Goal: Task Accomplishment & Management: Complete application form

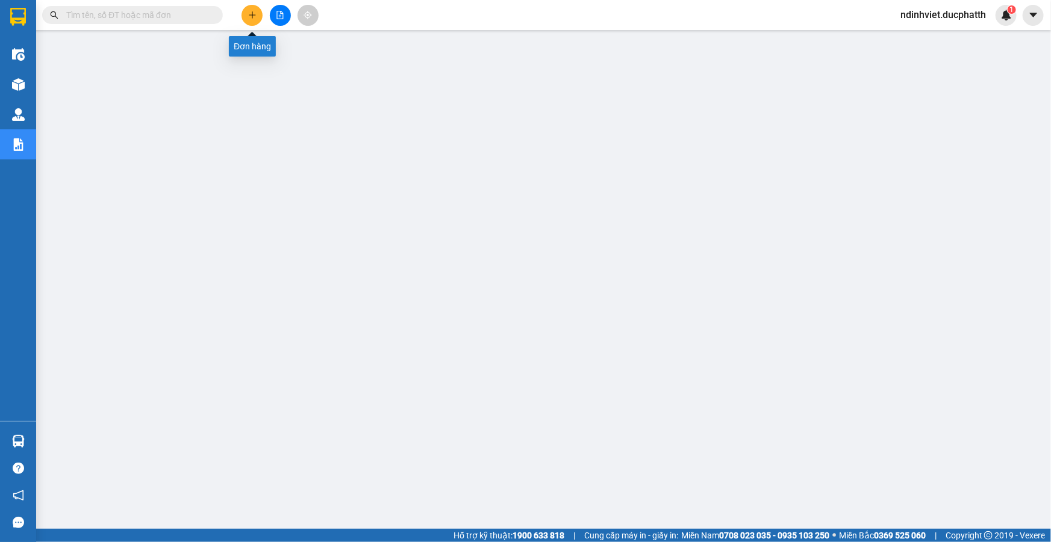
click at [256, 16] on icon "plus" at bounding box center [252, 15] width 8 height 8
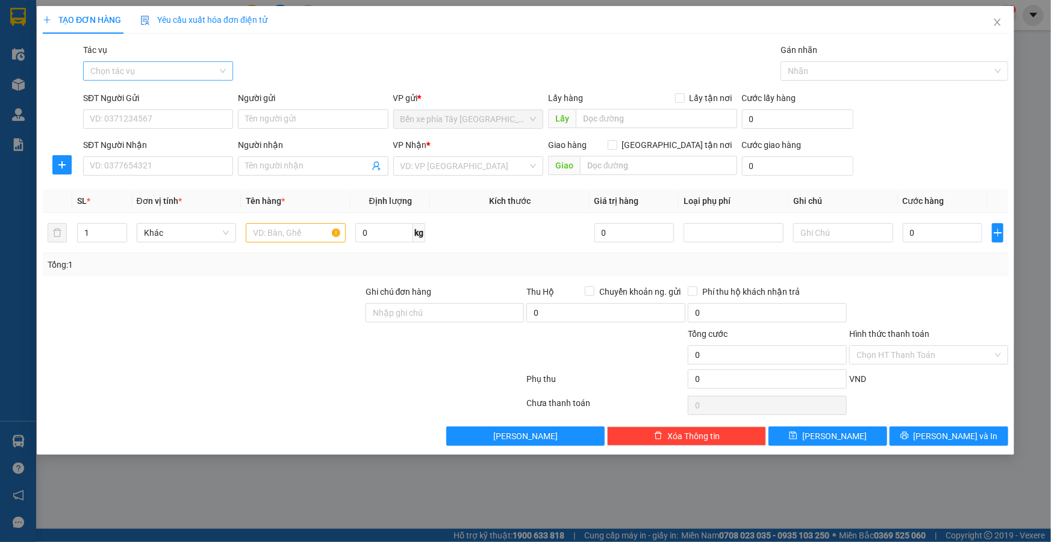
click at [216, 63] on input "Tác vụ" at bounding box center [153, 71] width 127 height 18
click at [176, 95] on div "Nhập hàng lên xe" at bounding box center [157, 94] width 135 height 13
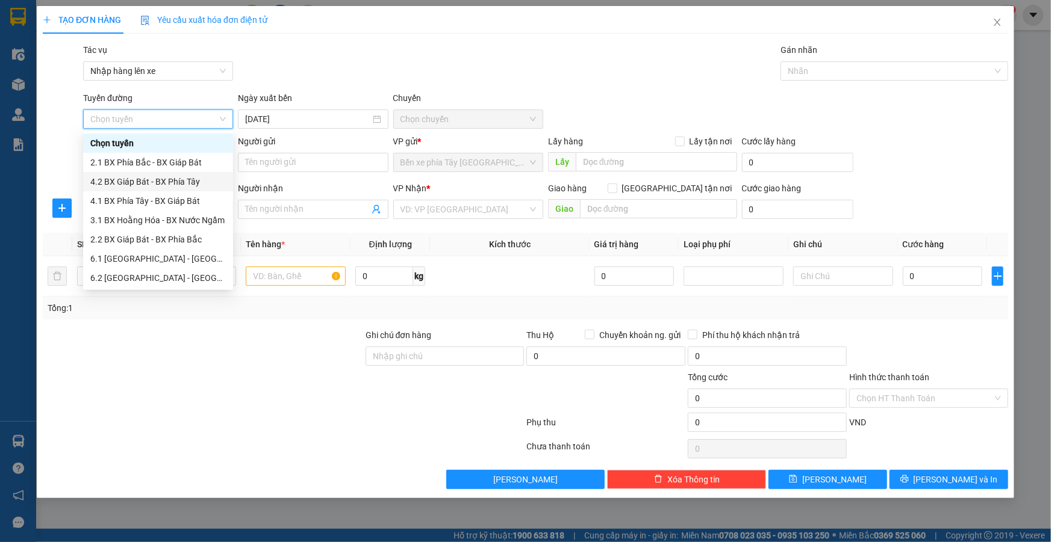
scroll to position [96, 0]
click at [169, 202] on div "1.1 BX Phía Tây - BX Nước Ngầm" at bounding box center [157, 200] width 135 height 13
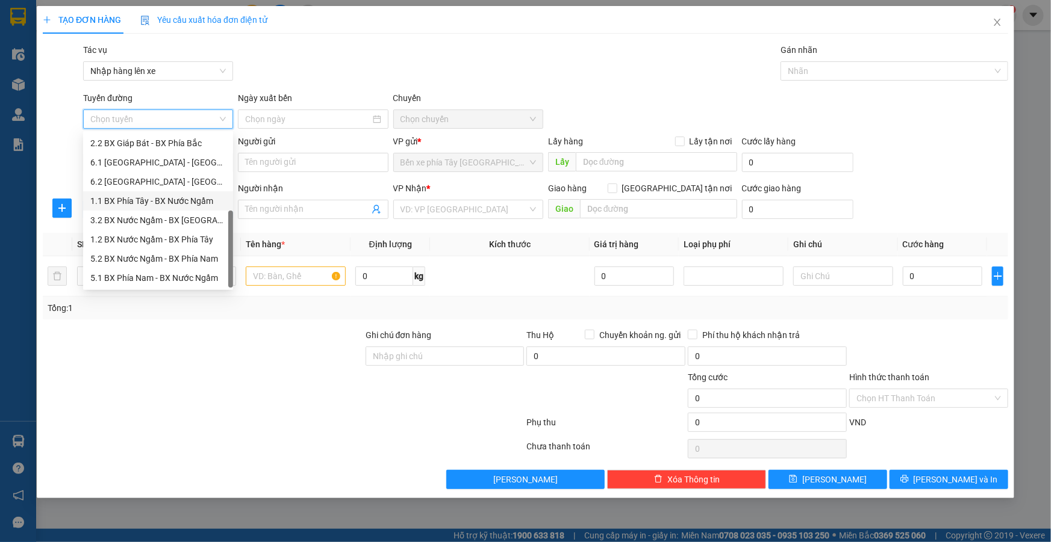
type input "12/08/2025"
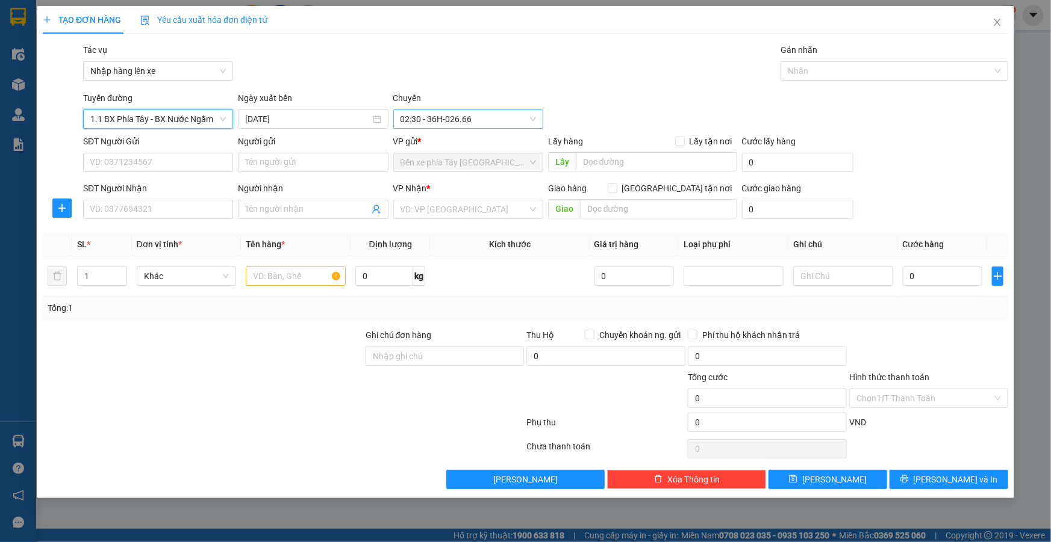
click at [482, 116] on span "02:30 - 36H-026.66" at bounding box center [467, 119] width 135 height 18
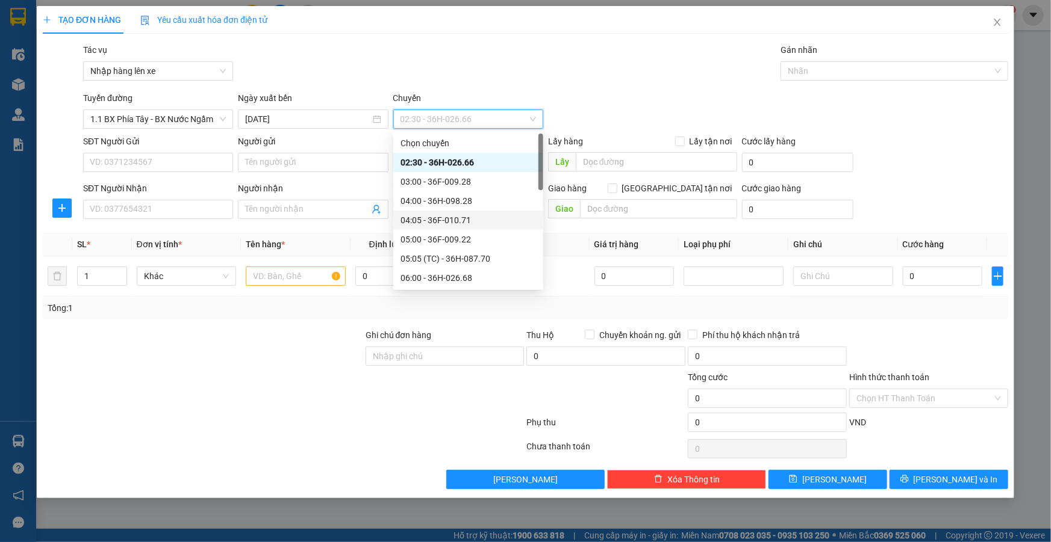
scroll to position [273, 0]
click at [462, 161] on div "12:00 - 36H-085.25" at bounding box center [467, 158] width 135 height 13
click at [482, 161] on div "12:00 - 36H-085.25" at bounding box center [467, 158] width 135 height 13
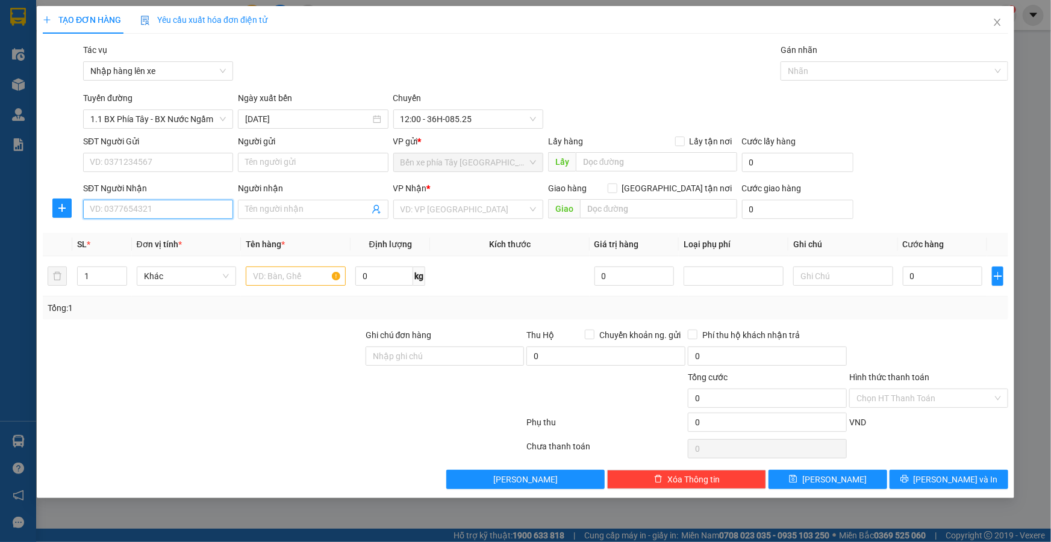
click at [158, 213] on input "SĐT Người Nhận" at bounding box center [158, 209] width 150 height 19
type input "0917795517"
click at [291, 209] on input "Người nhận" at bounding box center [306, 209] width 123 height 13
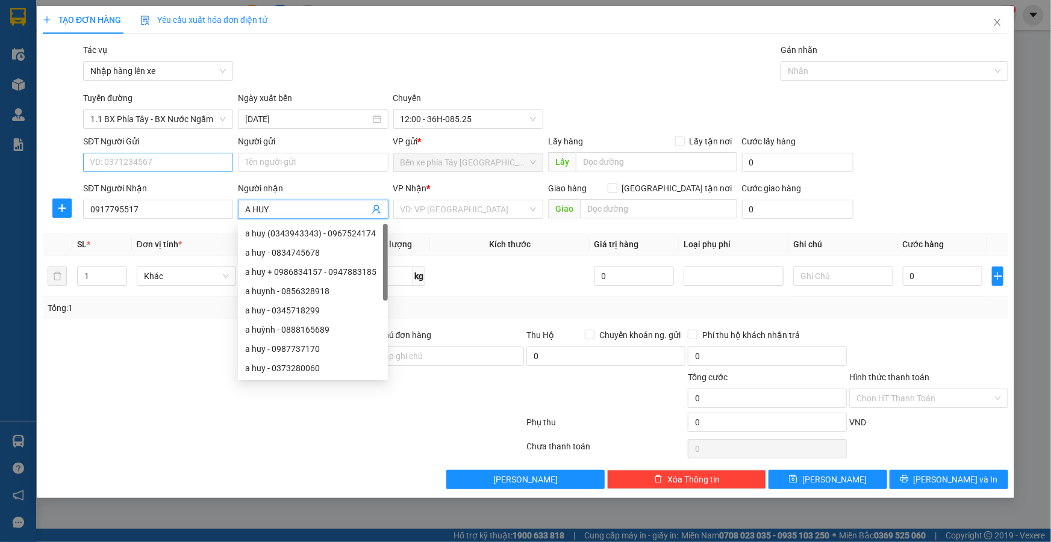
type input "A HUY"
drag, startPoint x: 151, startPoint y: 168, endPoint x: 163, endPoint y: 158, distance: 15.8
click at [152, 167] on input "SĐT Người Gửi" at bounding box center [158, 162] width 150 height 19
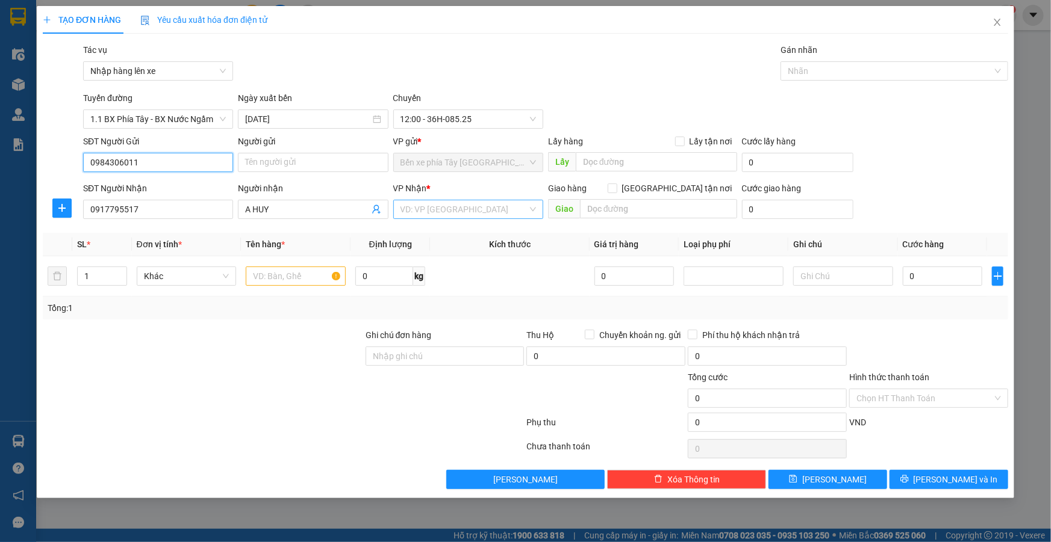
type input "0984306011"
click at [502, 213] on input "search" at bounding box center [463, 209] width 127 height 18
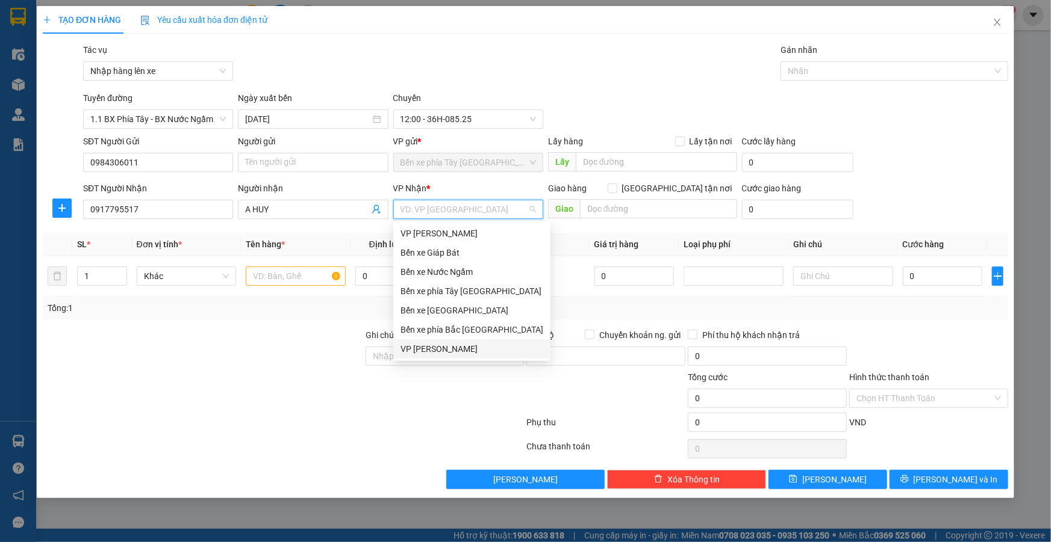
click at [435, 352] on div "VP [PERSON_NAME]" at bounding box center [471, 349] width 143 height 13
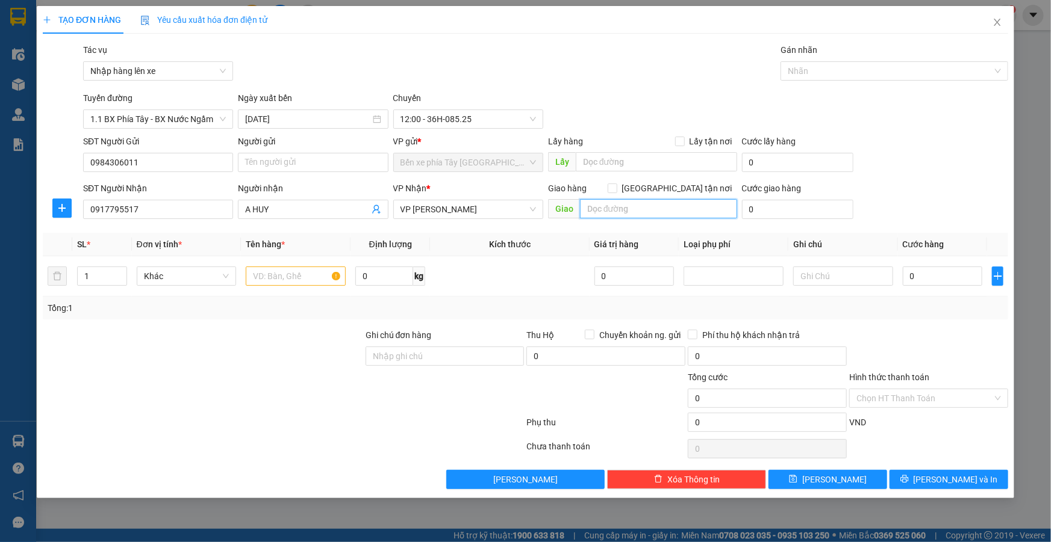
click at [631, 206] on input "text" at bounding box center [658, 208] width 157 height 19
click at [616, 190] on input "Giao tận nơi" at bounding box center [611, 188] width 8 height 8
checkbox input "true"
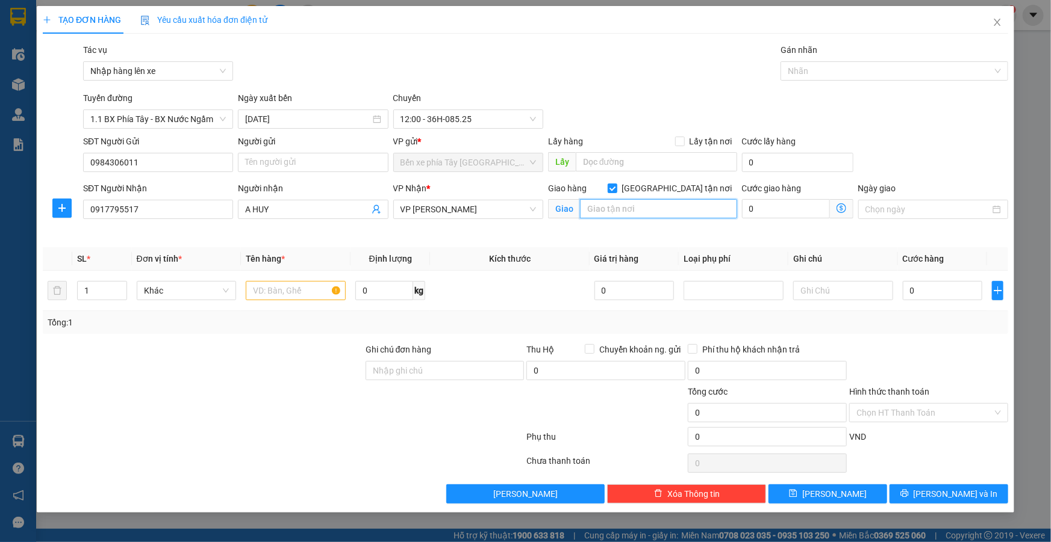
click at [637, 210] on input "text" at bounding box center [658, 208] width 157 height 19
click at [839, 209] on icon "dollar-circle" at bounding box center [841, 208] width 10 height 10
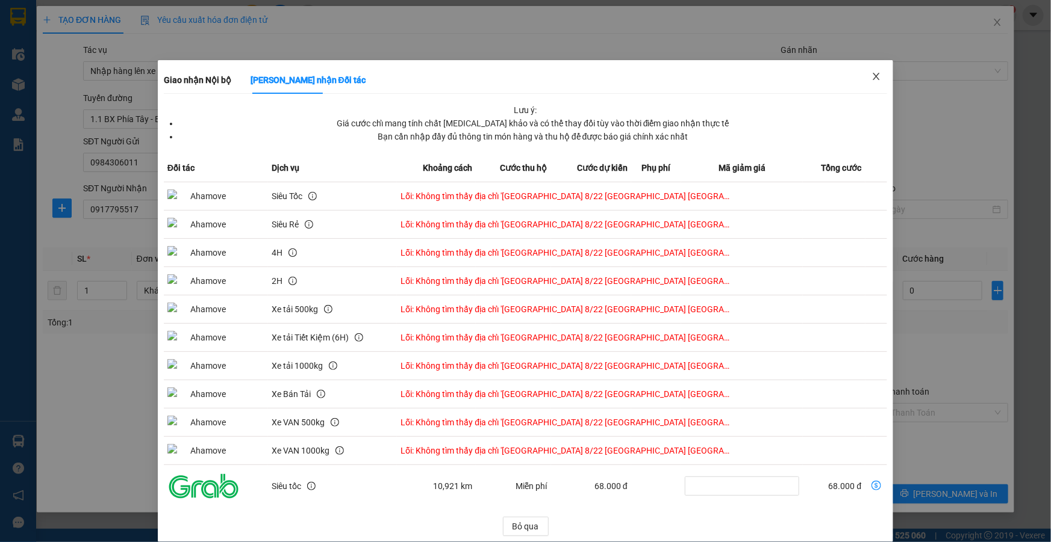
click at [873, 72] on icon "close" at bounding box center [876, 77] width 10 height 10
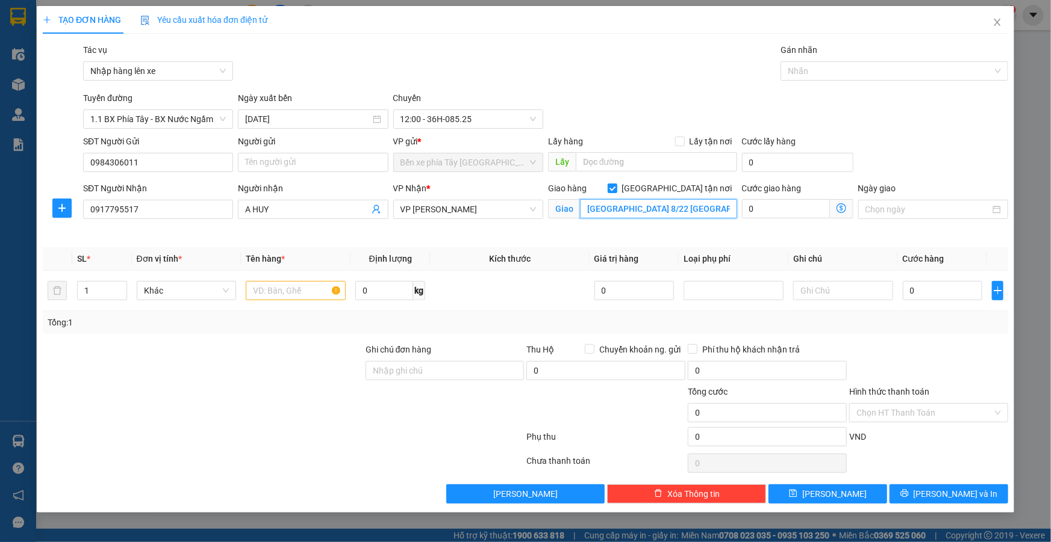
click at [621, 206] on input "THIÊN PHÚ GARDEN HOTEL 8/22 PHÚ YÊN BỒ ĐỀ LONG BIÊN" at bounding box center [658, 208] width 157 height 19
paste input "hien Phu Garden Hostel, 8/22/30, P. Phú Viên, Bồ Đề, Long Biên, Hà Nội 100000, …"
type input "Thien Phu Garden Hostel, 8/22/30, P. Phú Viên, Bồ Đề, Long Biên, Hà Nội 100000,…"
click at [837, 206] on icon "dollar-circle" at bounding box center [841, 208] width 10 height 10
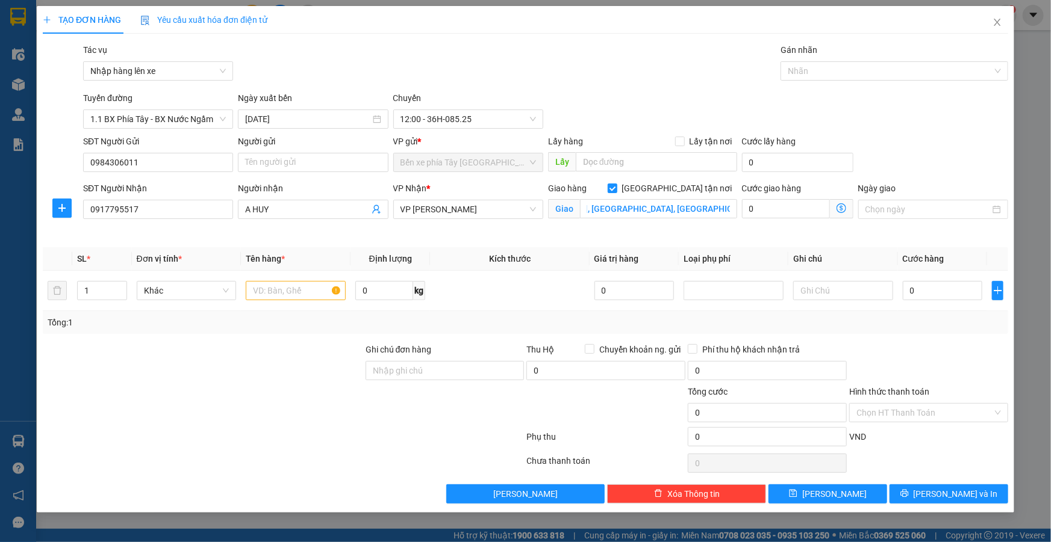
scroll to position [0, 0]
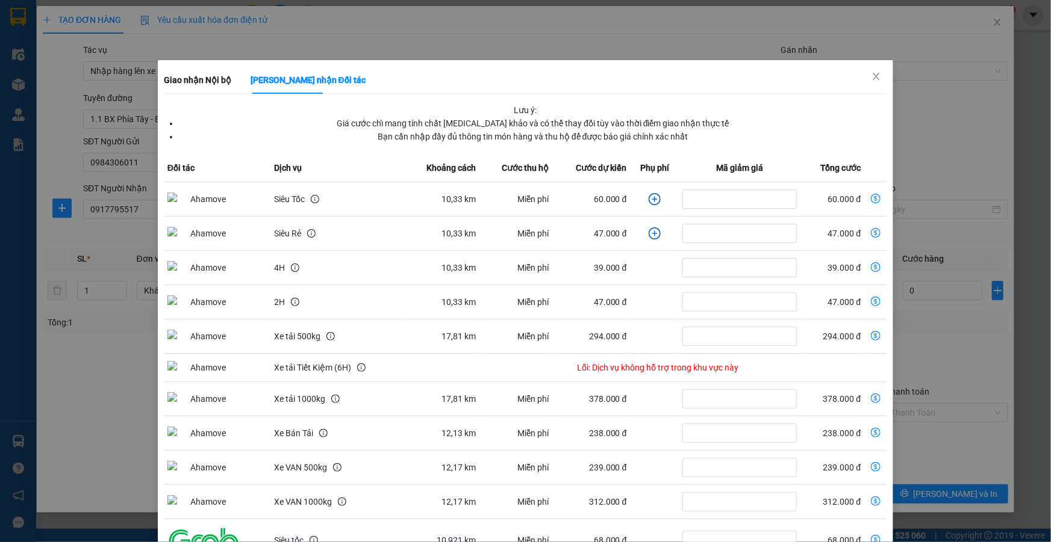
click at [650, 197] on icon "plus-circle" at bounding box center [654, 199] width 12 height 12
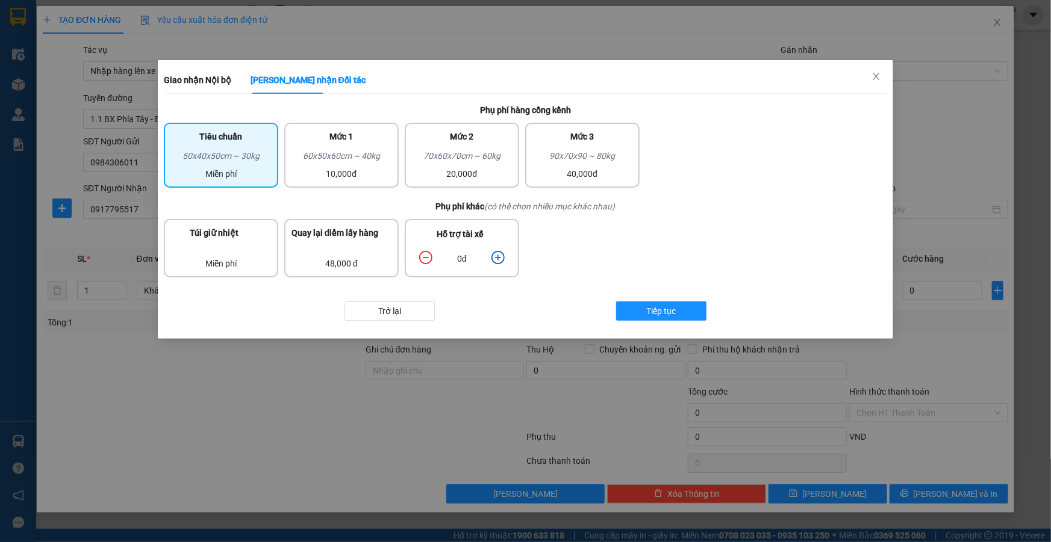
click at [497, 258] on icon "plus-circle" at bounding box center [497, 257] width 5 height 5
drag, startPoint x: 497, startPoint y: 258, endPoint x: 506, endPoint y: 264, distance: 11.4
click at [498, 258] on icon "plus-circle" at bounding box center [497, 257] width 5 height 5
click at [653, 309] on span "Tiếp tục" at bounding box center [660, 311] width 29 height 13
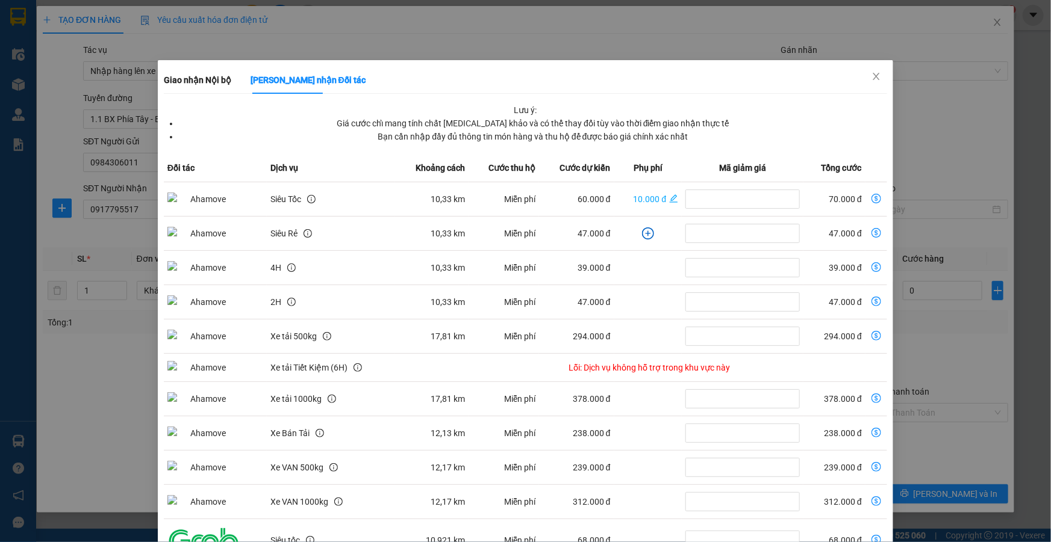
click at [871, 199] on icon "dollar-circle" at bounding box center [876, 199] width 10 height 10
type input "70.000"
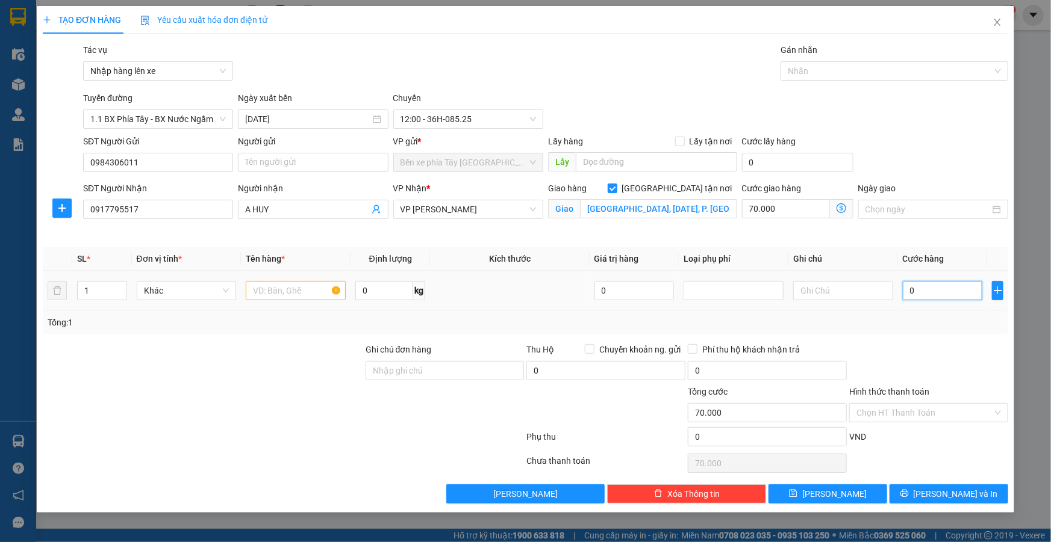
click at [943, 299] on input "0" at bounding box center [942, 290] width 80 height 19
type input "3"
type input "70.003"
type input "30"
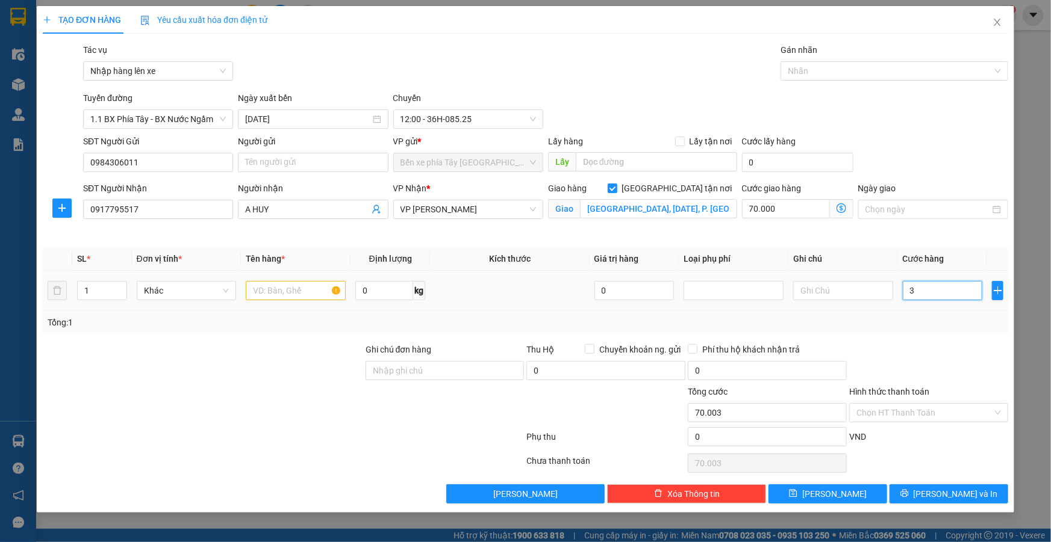
type input "70.030"
type input "300"
type input "70.300"
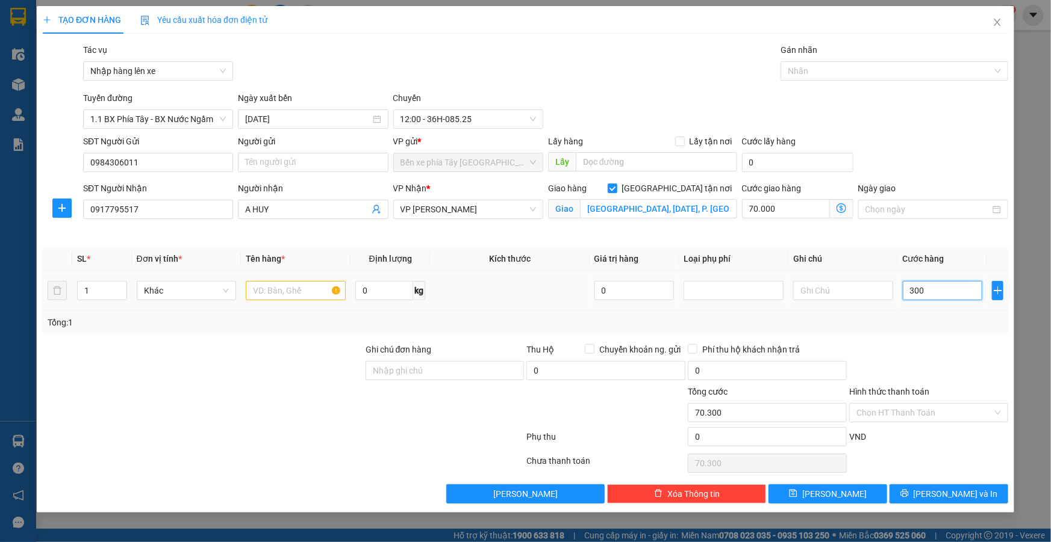
type input "3.000"
type input "73.000"
type input "30.000"
type input "100.000"
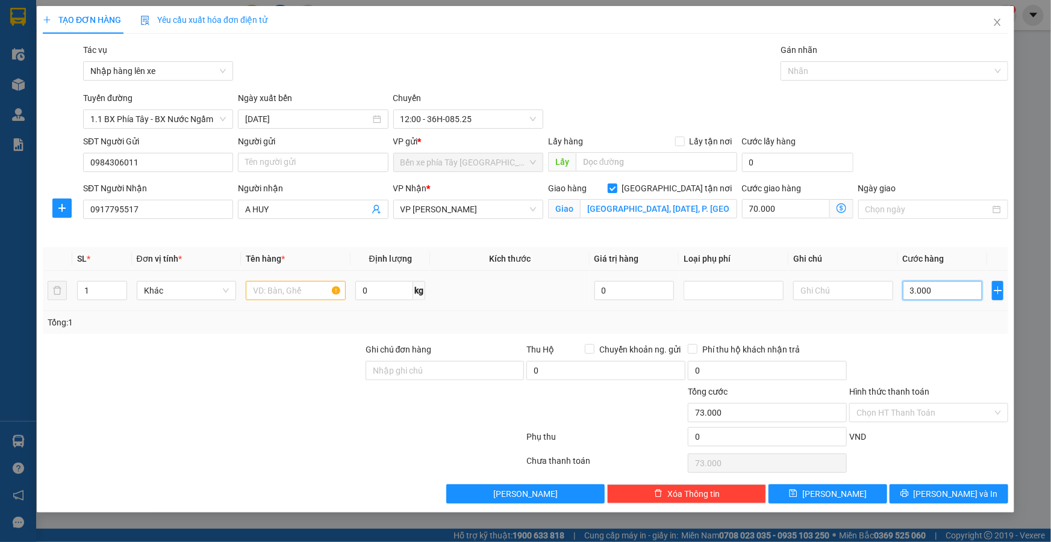
type input "100.000"
type input "30.000"
click at [287, 288] on input "text" at bounding box center [296, 290] width 100 height 19
type input "H"
type input "TÚI GIẤY"
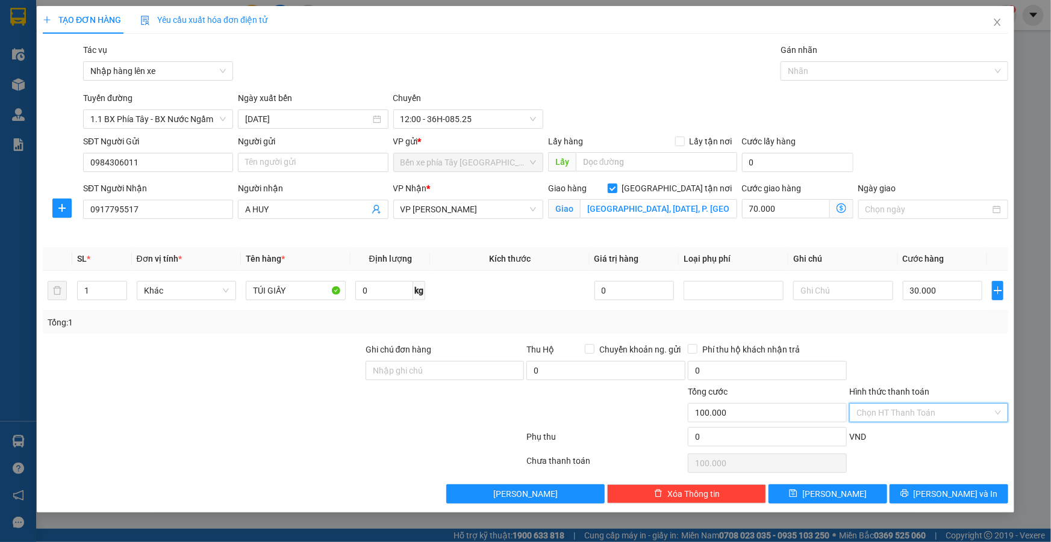
click at [981, 420] on input "Hình thức thanh toán" at bounding box center [924, 413] width 136 height 18
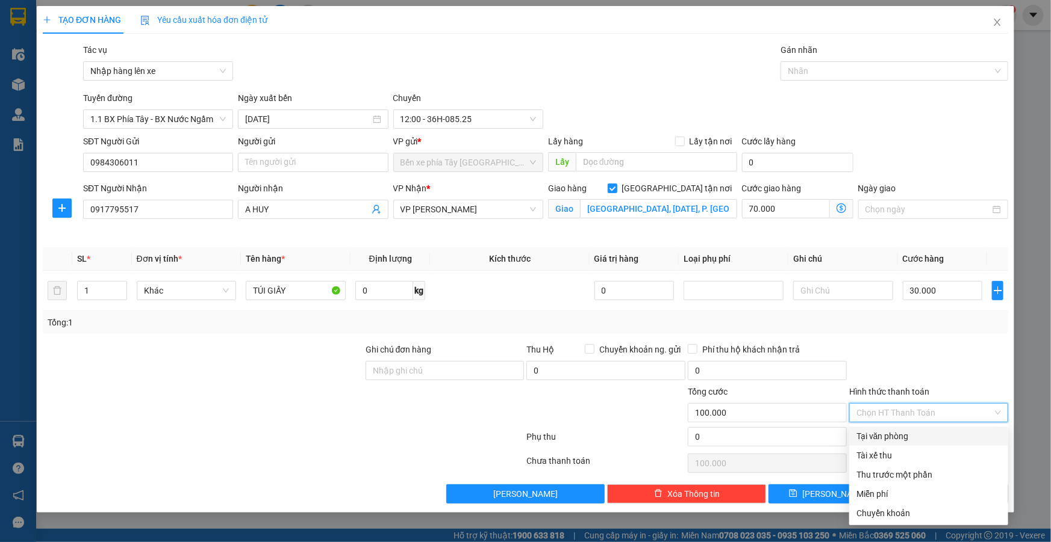
click at [913, 440] on div "Tại văn phòng" at bounding box center [928, 436] width 144 height 13
type input "0"
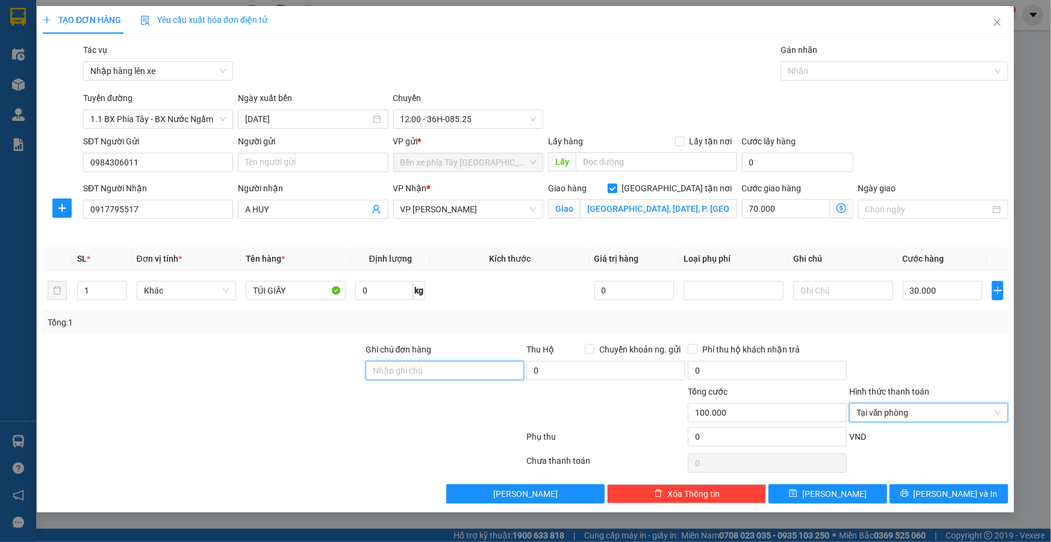
drag, startPoint x: 460, startPoint y: 360, endPoint x: 458, endPoint y: 369, distance: 9.3
click at [460, 361] on input "Ghi chú đơn hàng" at bounding box center [444, 370] width 159 height 19
type input "GỬI TT"
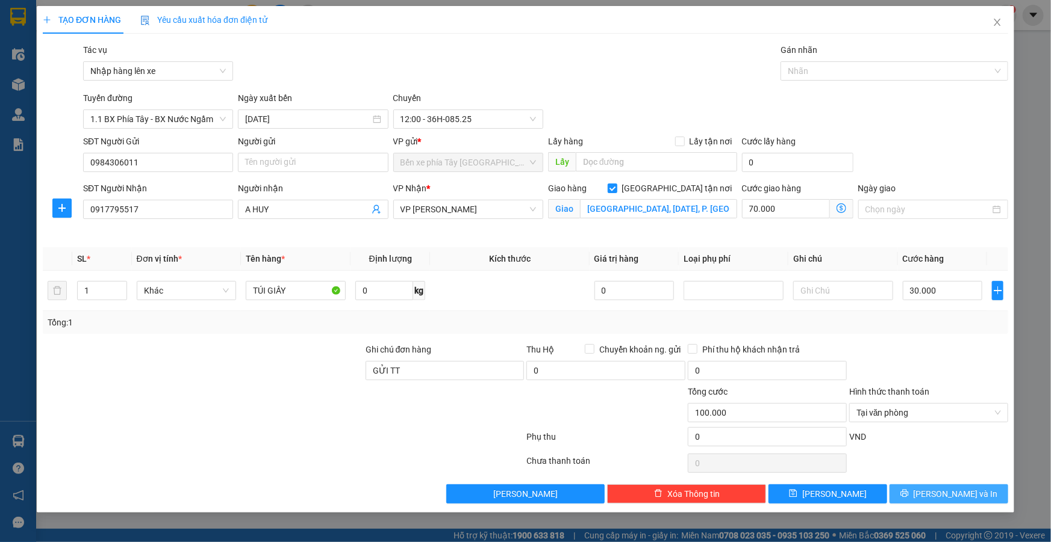
click at [951, 500] on button "Lưu và In" at bounding box center [948, 494] width 119 height 19
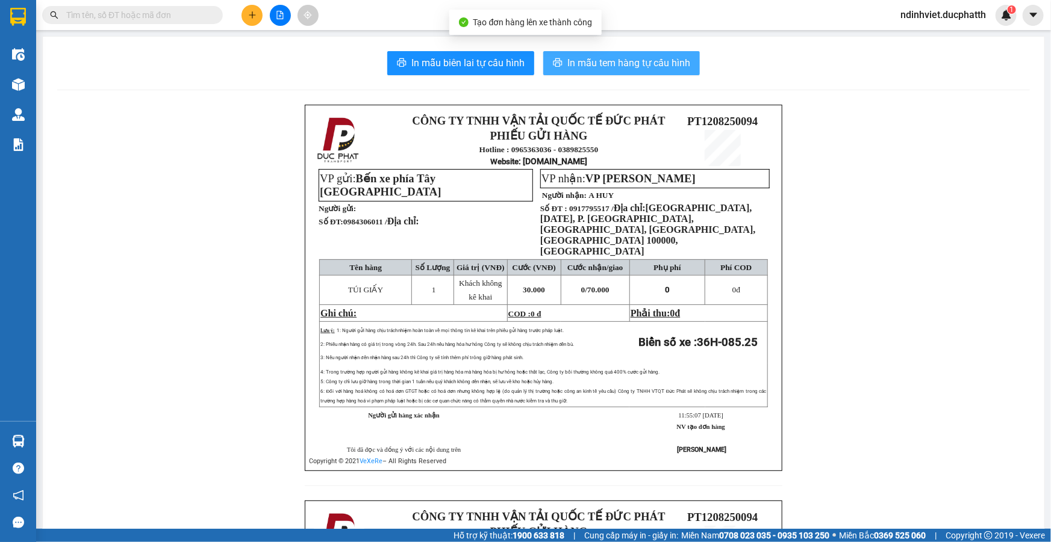
click at [621, 58] on span "In mẫu tem hàng tự cấu hình" at bounding box center [628, 62] width 123 height 15
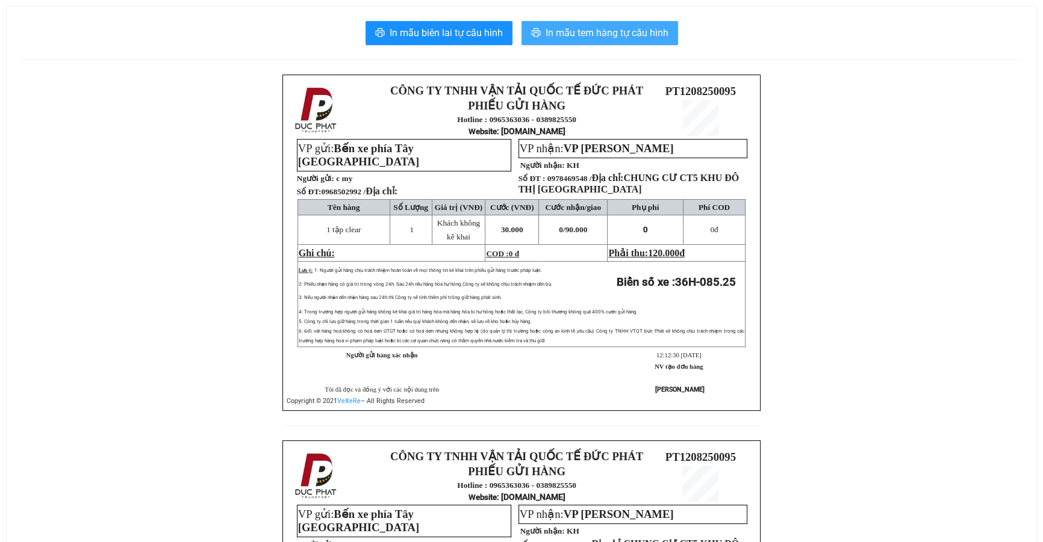
click at [622, 35] on span "In mẫu tem hàng tự cấu hình" at bounding box center [606, 32] width 123 height 15
click at [622, 36] on span "In mẫu tem hàng tự cấu hình" at bounding box center [606, 32] width 123 height 15
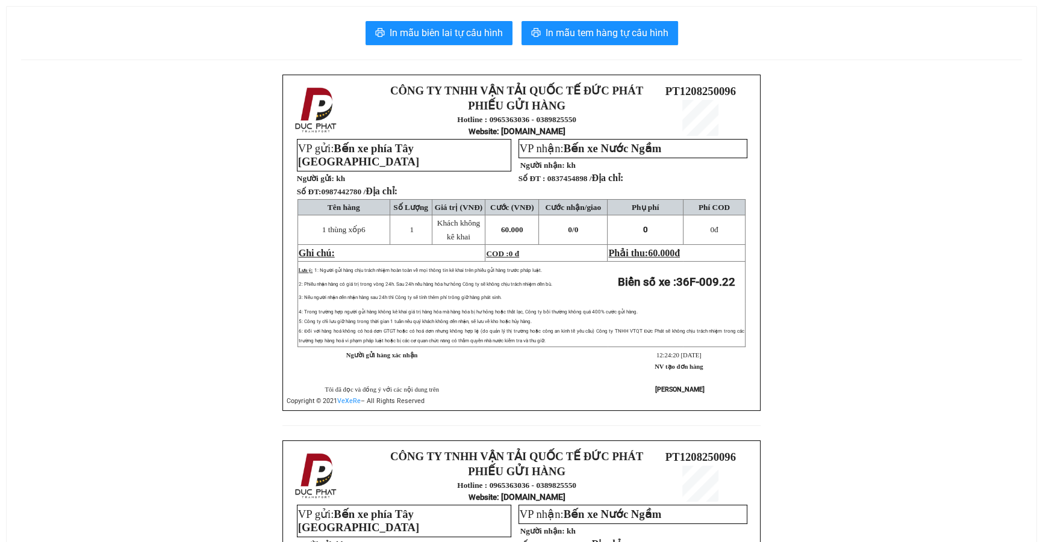
click at [578, 48] on div "In mẫu biên lai tự cấu hình In mẫu tem hàng tự cấu hình CÔNG TY TNHH VẬN TẢI QU…" at bounding box center [521, 414] width 1029 height 815
click at [576, 39] on span "In mẫu tem hàng tự cấu hình" at bounding box center [606, 32] width 123 height 15
click at [613, 30] on span "In mẫu tem hàng tự cấu hình" at bounding box center [606, 32] width 123 height 15
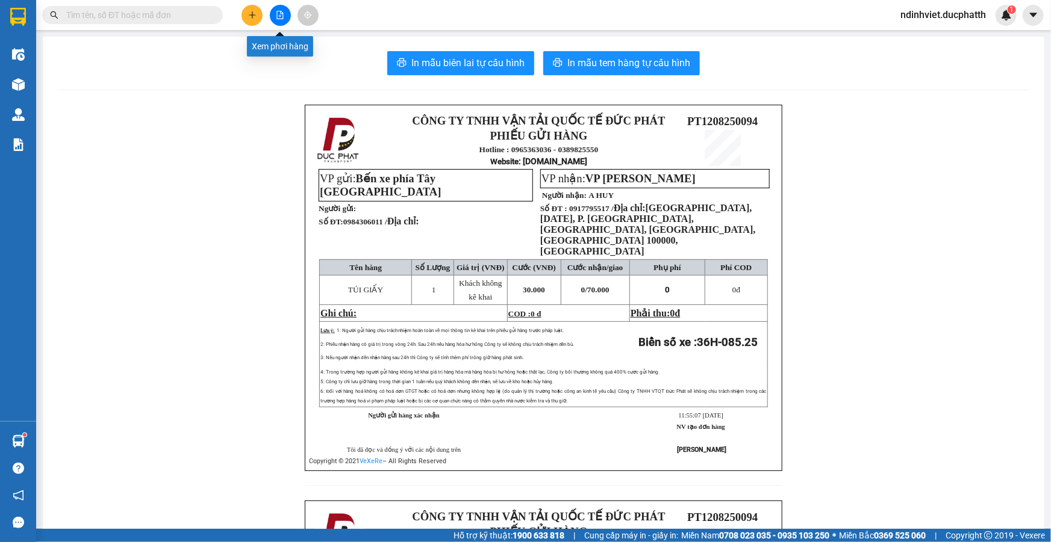
click at [281, 21] on button at bounding box center [280, 15] width 21 height 21
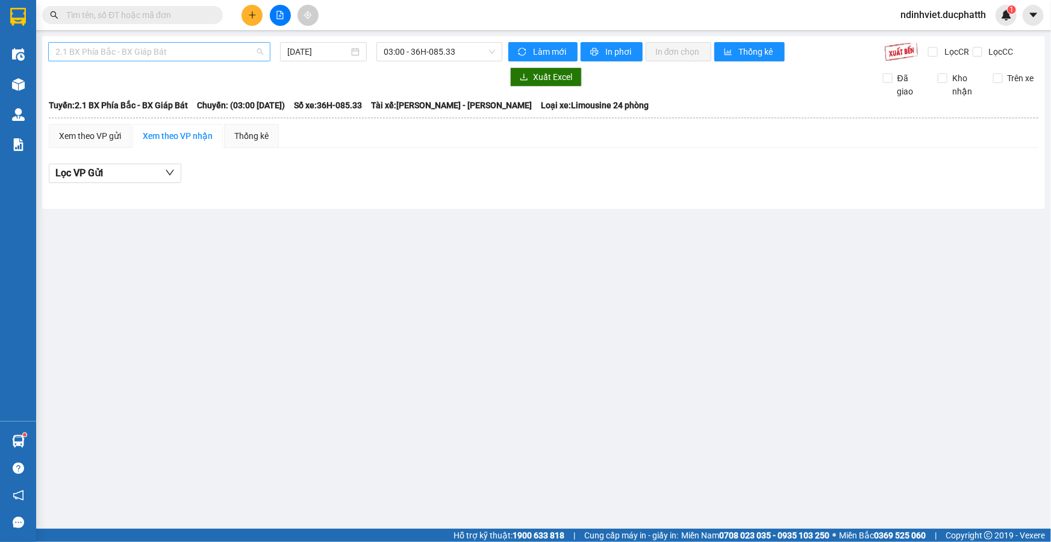
click at [228, 57] on span "2.1 BX Phía Bắc - BX Giáp Bát" at bounding box center [159, 52] width 208 height 18
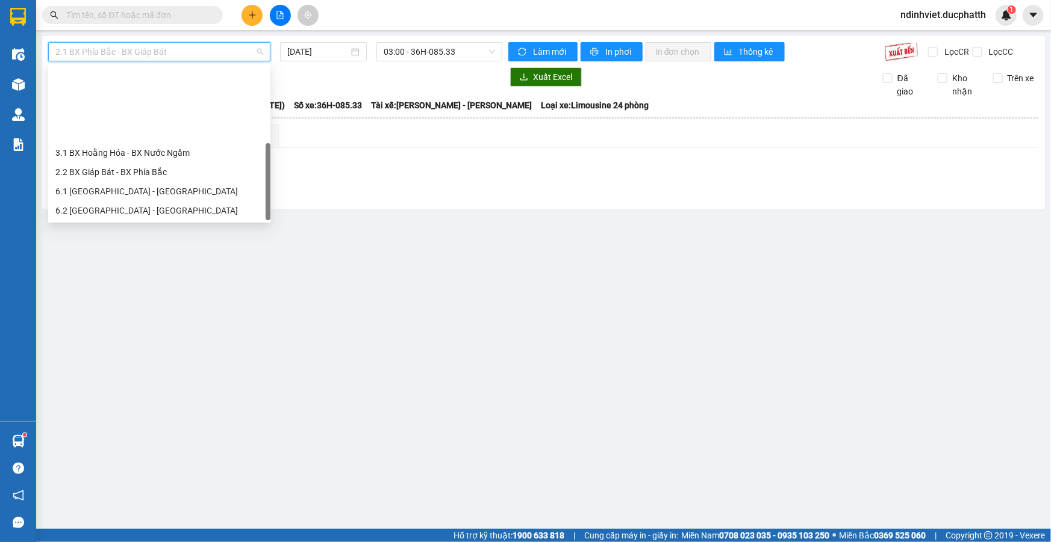
scroll to position [96, 0]
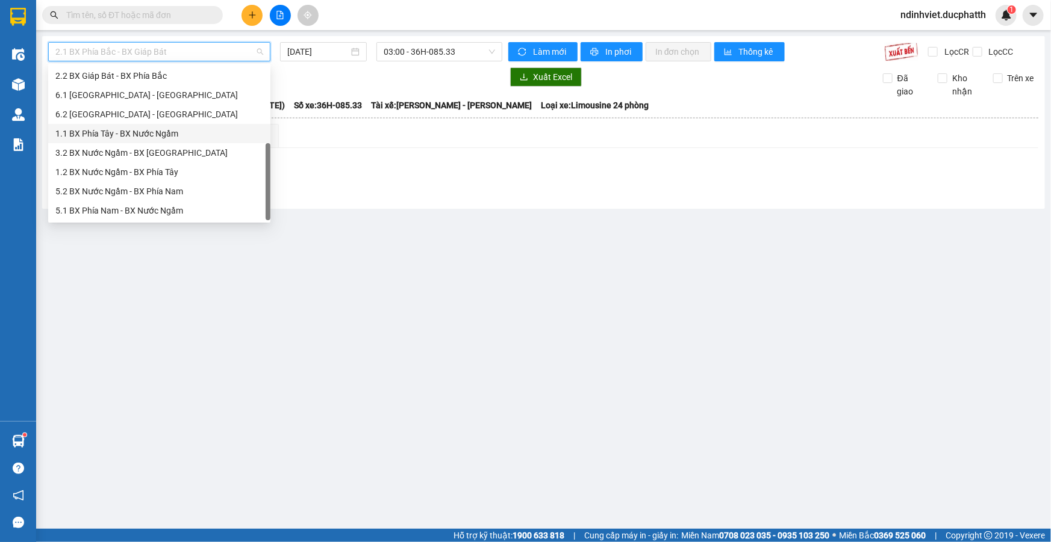
click at [132, 135] on div "1.1 BX Phía Tây - BX Nước Ngầm" at bounding box center [159, 133] width 208 height 13
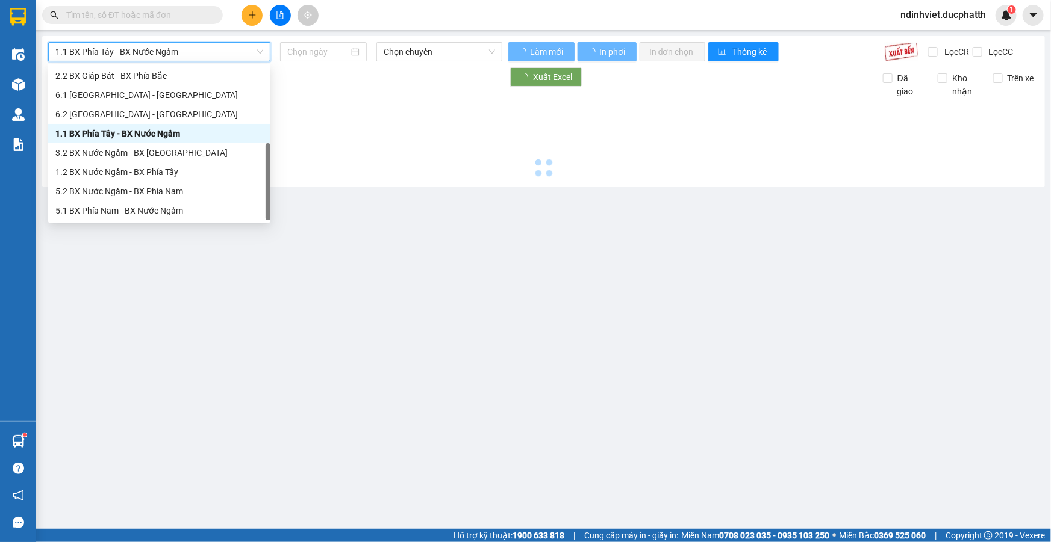
type input "12/08/2025"
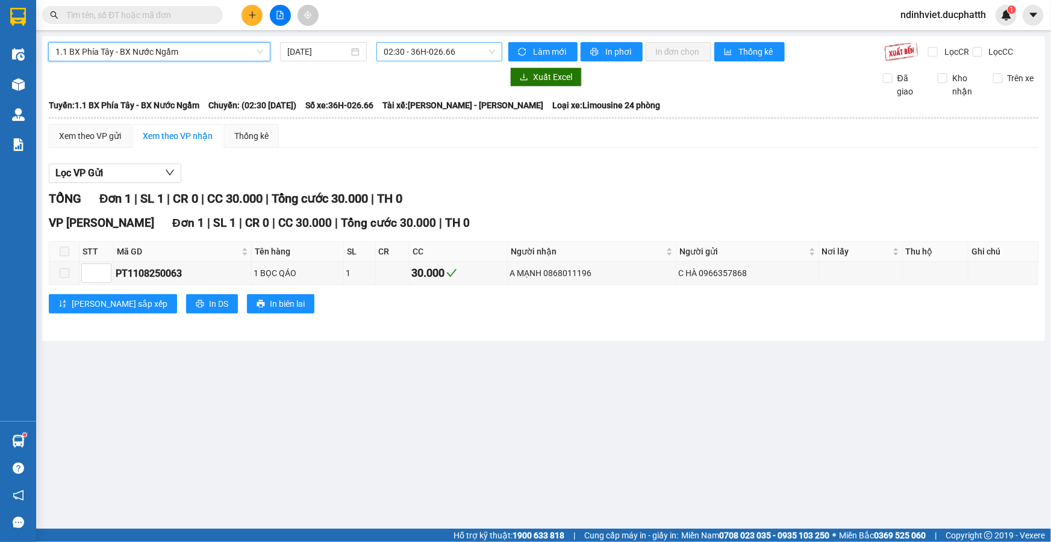
click at [421, 52] on span "02:30 - 36H-026.66" at bounding box center [438, 52] width 111 height 18
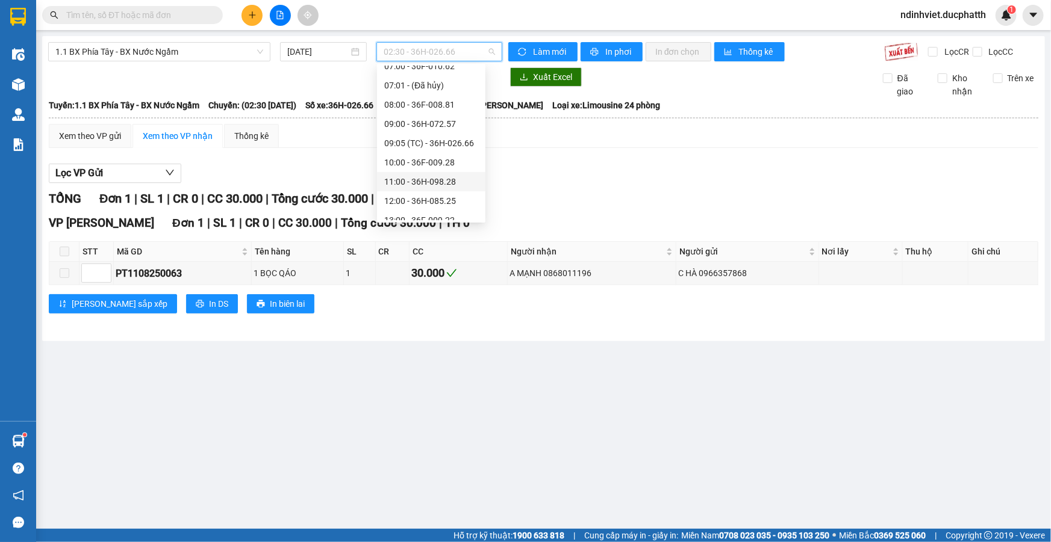
scroll to position [273, 0]
click at [450, 114] on div "13:00 - 36F-009.22" at bounding box center [431, 110] width 94 height 13
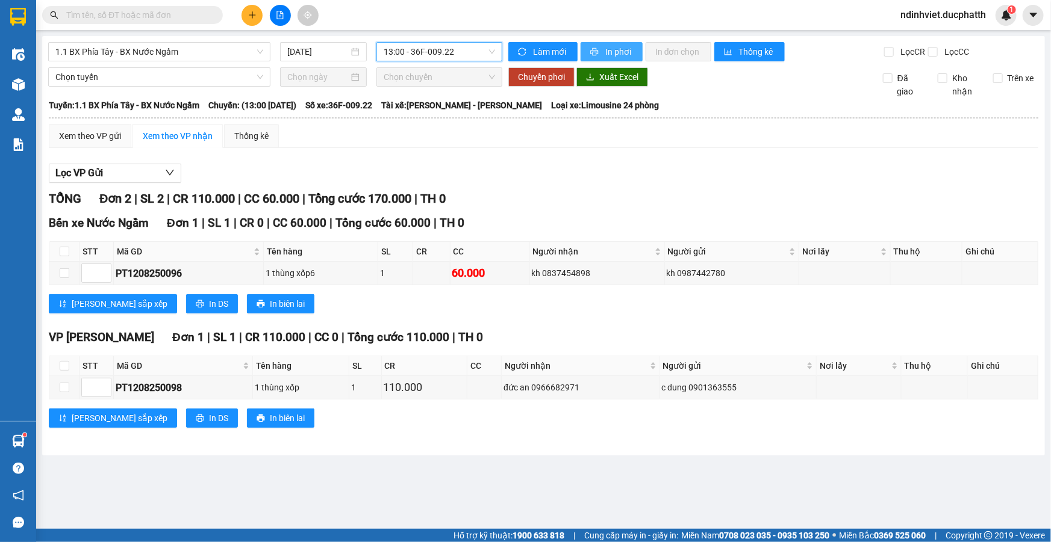
click at [621, 51] on span "In phơi" at bounding box center [619, 51] width 28 height 13
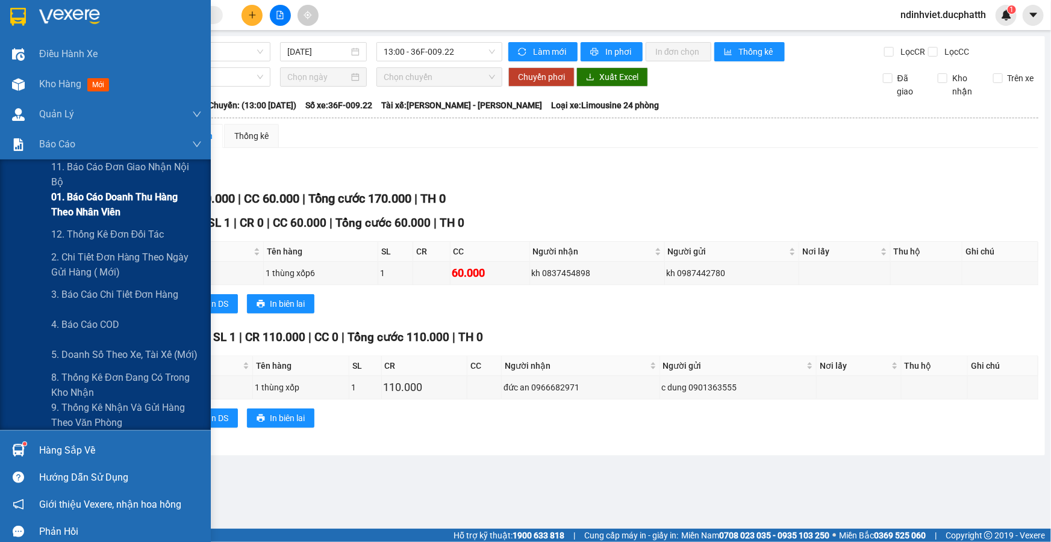
click at [157, 208] on span "01. Báo cáo doanh thu hàng theo nhân viên" at bounding box center [126, 205] width 151 height 30
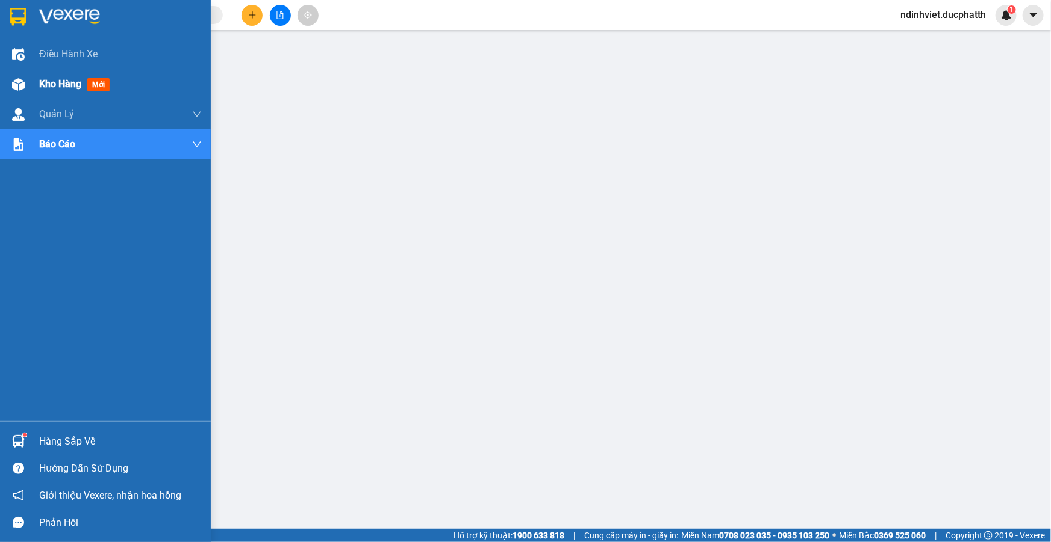
click at [14, 76] on div at bounding box center [18, 84] width 21 height 21
